Goal: Transaction & Acquisition: Subscribe to service/newsletter

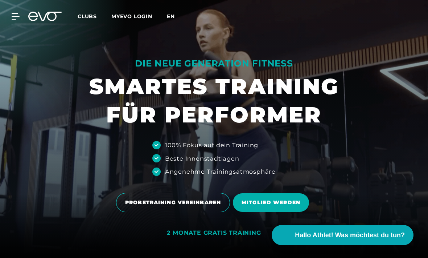
click at [169, 16] on span "en" at bounding box center [171, 16] width 8 height 7
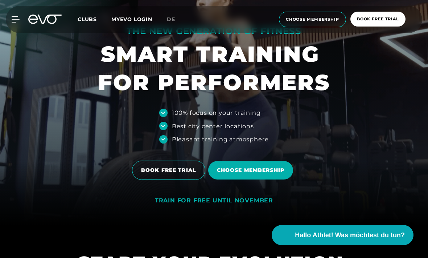
scroll to position [32, 0]
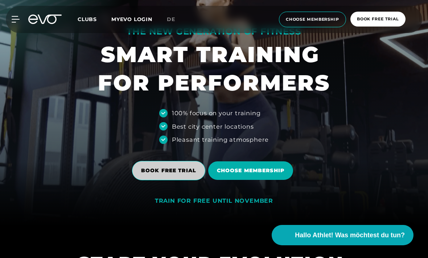
click at [157, 174] on span "BOOK FREE TRIAL" at bounding box center [168, 171] width 55 height 8
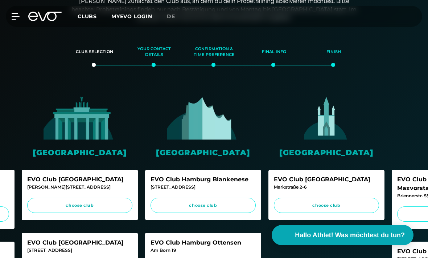
scroll to position [0, 98]
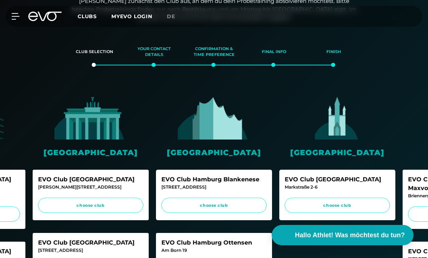
click at [204, 131] on img at bounding box center [214, 116] width 73 height 45
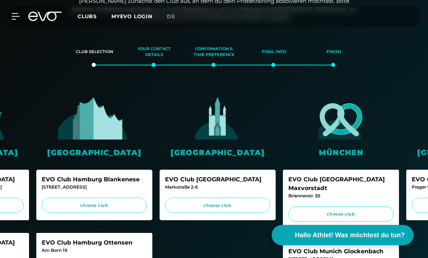
scroll to position [0, 221]
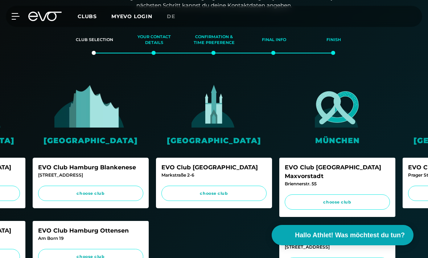
click at [119, 15] on link "MYEVO LOGIN" at bounding box center [131, 16] width 41 height 7
click at [46, 20] on icon at bounding box center [44, 16] width 33 height 9
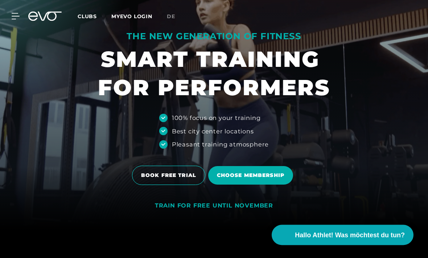
scroll to position [28, 0]
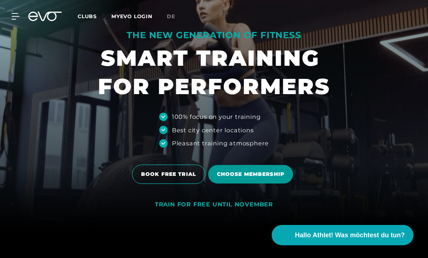
click at [237, 178] on span "Choose membership" at bounding box center [250, 174] width 67 height 8
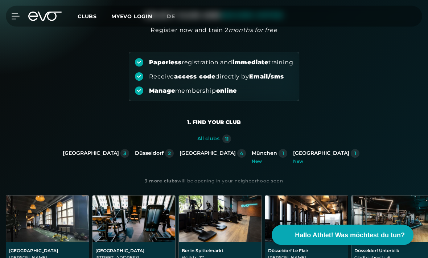
scroll to position [52, 0]
click at [240, 155] on div "4" at bounding box center [242, 153] width 4 height 5
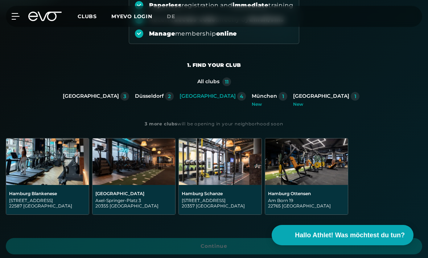
scroll to position [113, 0]
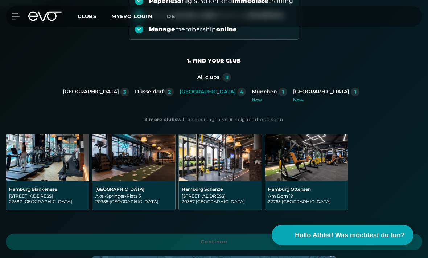
click at [300, 170] on img at bounding box center [306, 157] width 83 height 46
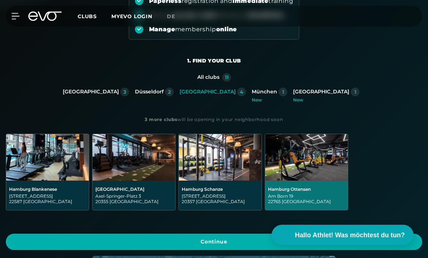
scroll to position [114, 0]
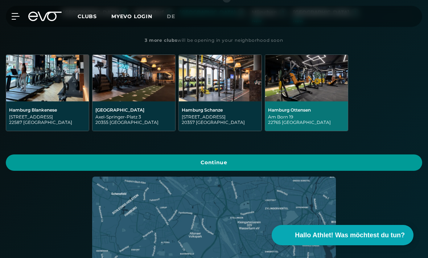
click at [51, 163] on span "Continue" at bounding box center [214, 163] width 399 height 8
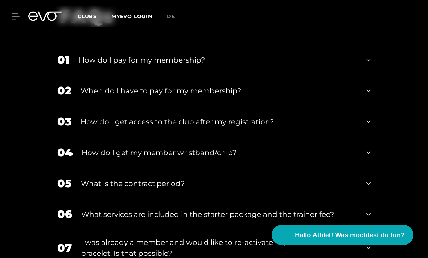
scroll to position [1374, 0]
click at [363, 137] on div "03 How do I get access to the club after my registration?" at bounding box center [214, 121] width 328 height 31
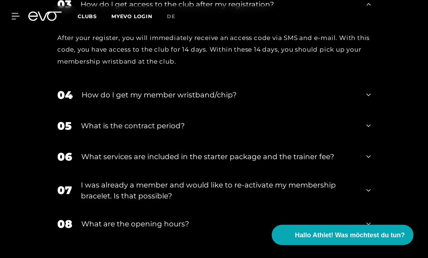
scroll to position [1490, 0]
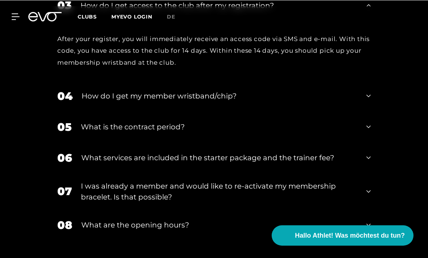
click at [369, 97] on icon at bounding box center [369, 95] width 4 height 3
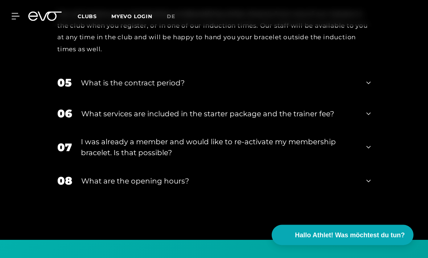
scroll to position [1605, 0]
click at [365, 129] on div "06 What services are included in the starter package and the trainer fee?" at bounding box center [214, 113] width 328 height 31
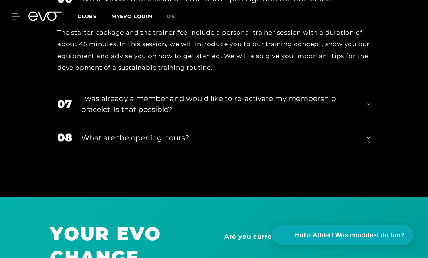
scroll to position [1720, 0]
click at [378, 153] on div "08 What are the opening hours?" at bounding box center [214, 137] width 328 height 31
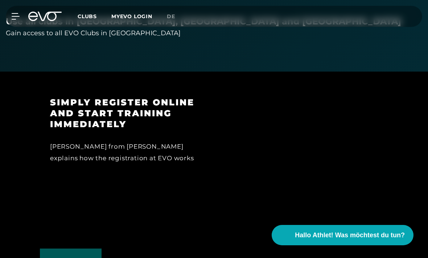
scroll to position [884, 0]
